Goal: Book appointment/travel/reservation

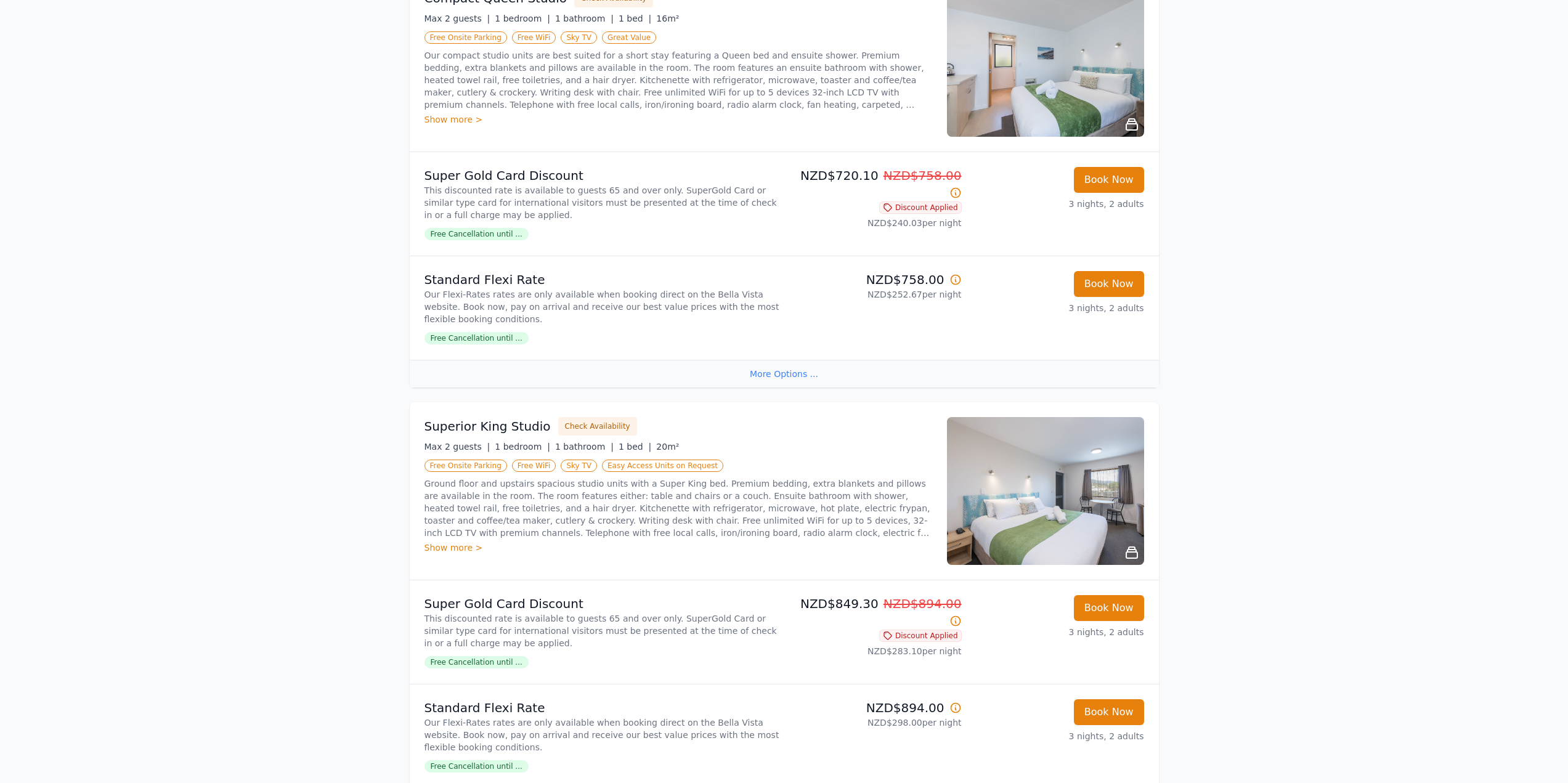
scroll to position [246, 0]
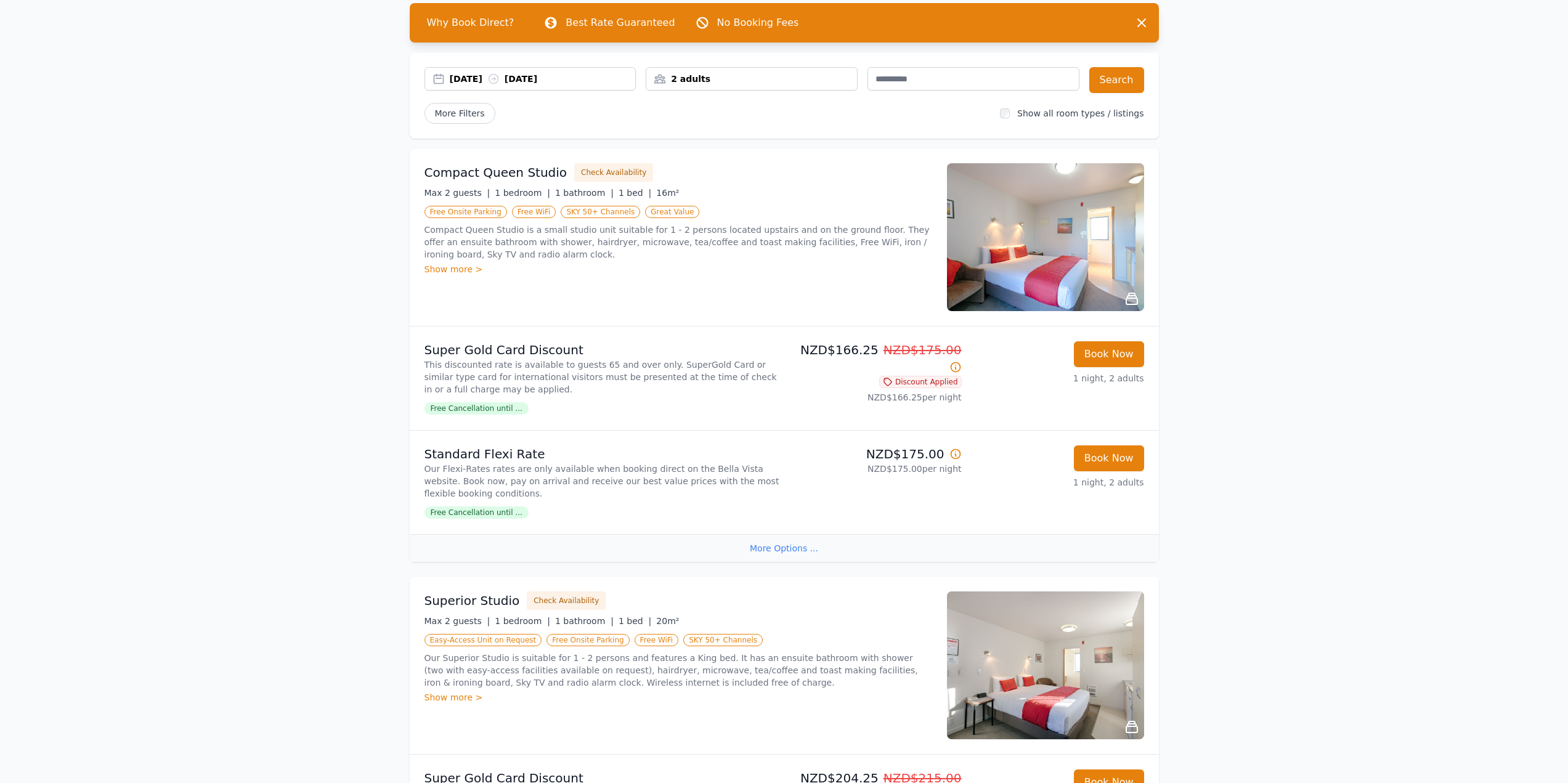
scroll to position [62, 0]
